Goal: Task Accomplishment & Management: Manage account settings

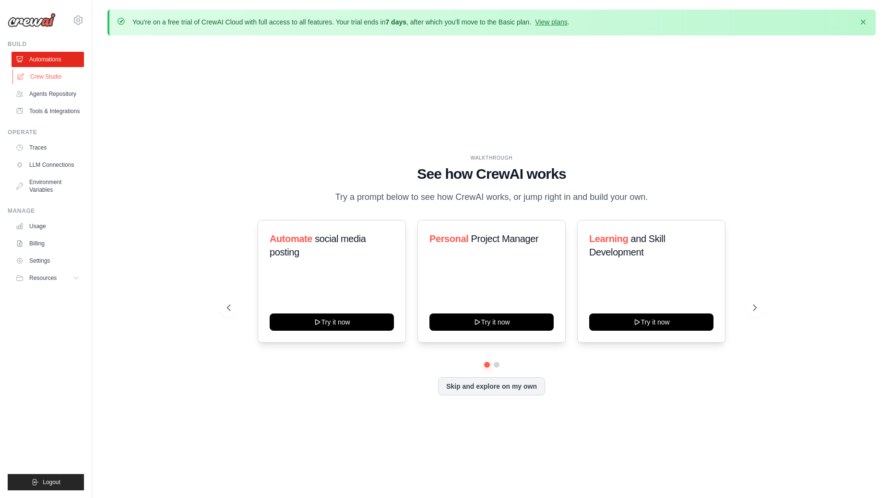
click at [42, 76] on link "Crew Studio" at bounding box center [48, 76] width 72 height 15
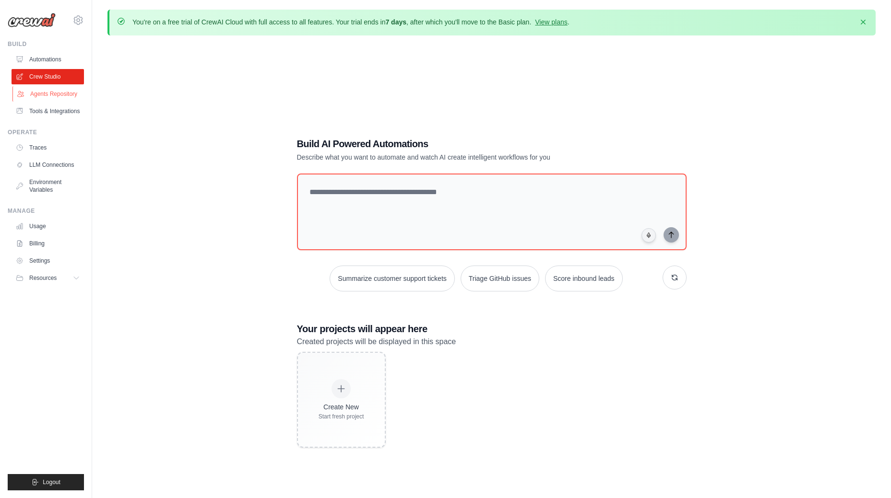
click at [45, 91] on link "Agents Repository" at bounding box center [48, 93] width 72 height 15
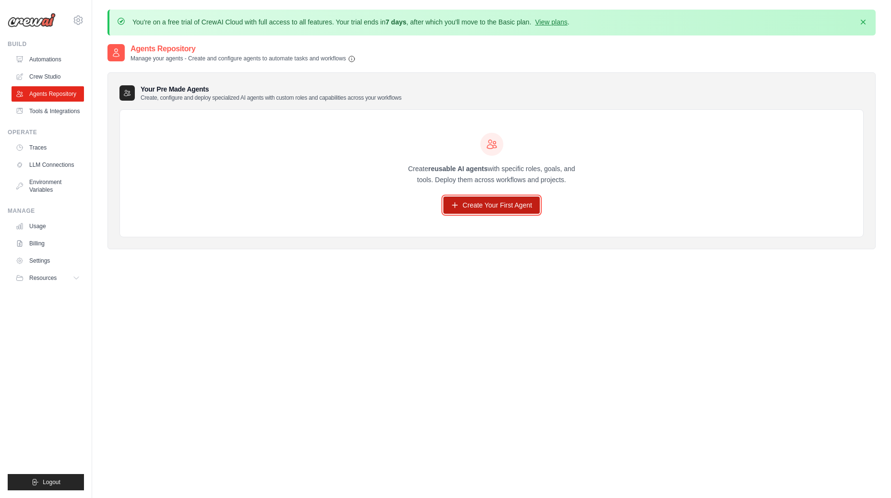
click at [493, 208] on link "Create Your First Agent" at bounding box center [491, 205] width 96 height 17
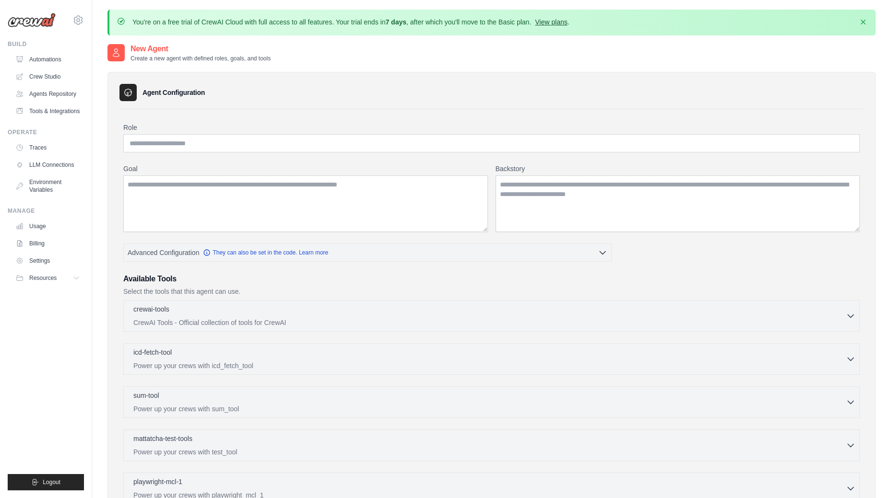
click at [567, 25] on link "View plans" at bounding box center [551, 22] width 32 height 8
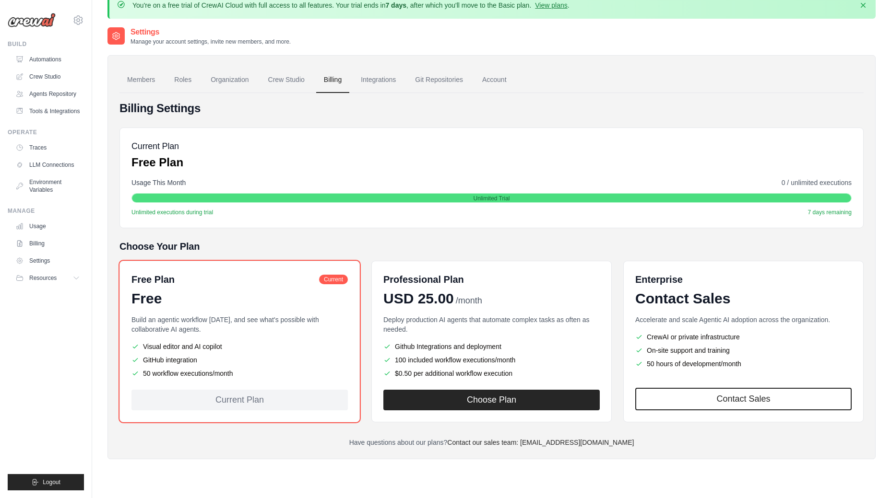
scroll to position [52, 0]
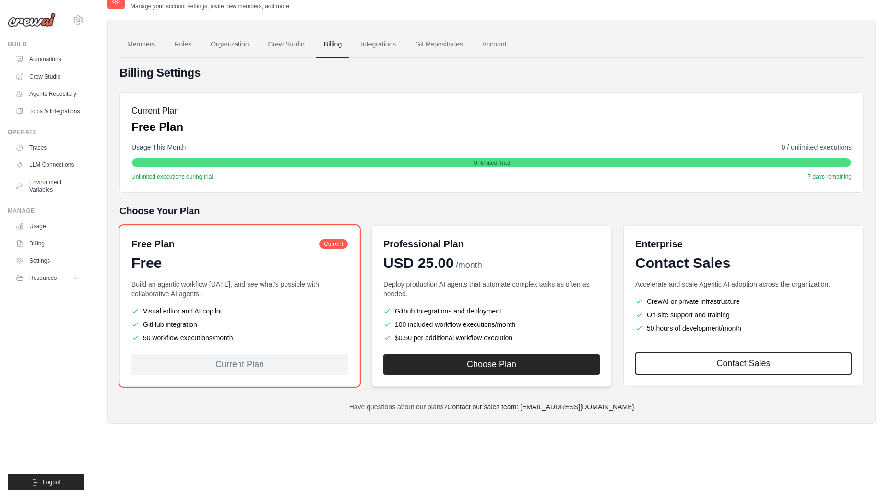
click at [478, 272] on div "Professional Plan USD 25.00 /month Deploy production AI agents that automate co…" at bounding box center [491, 306] width 240 height 162
